Goal: Task Accomplishment & Management: Use online tool/utility

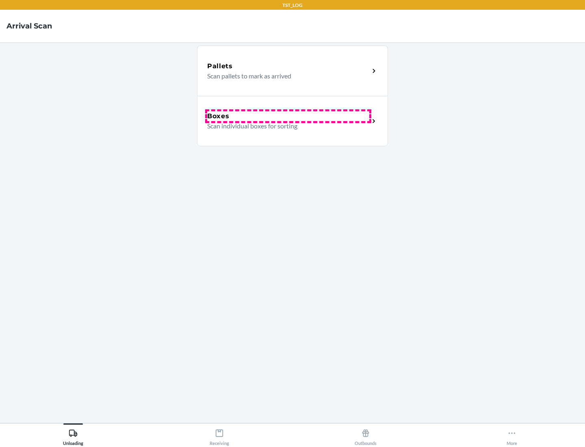
click at [288, 116] on div "Boxes" at bounding box center [288, 116] width 162 height 10
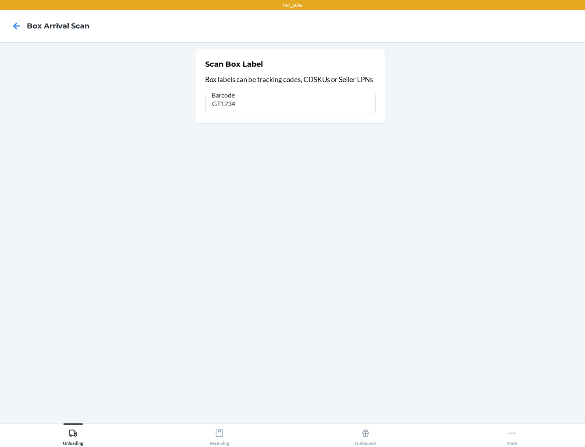
type input "GT1234"
